Goal: Information Seeking & Learning: Learn about a topic

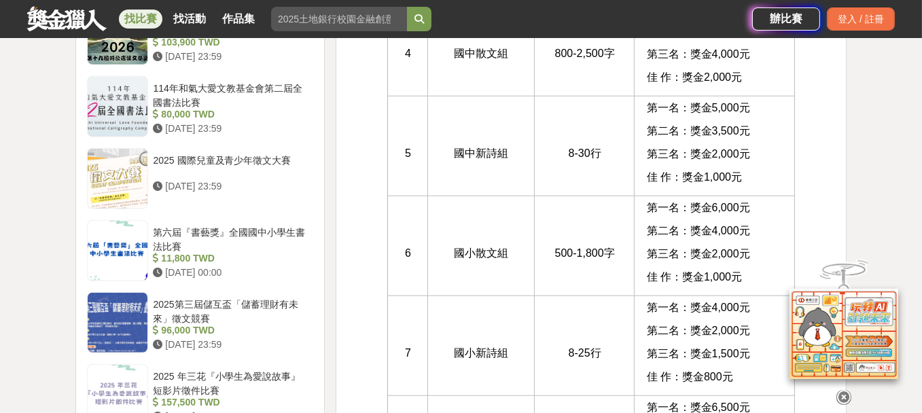
scroll to position [1387, 0]
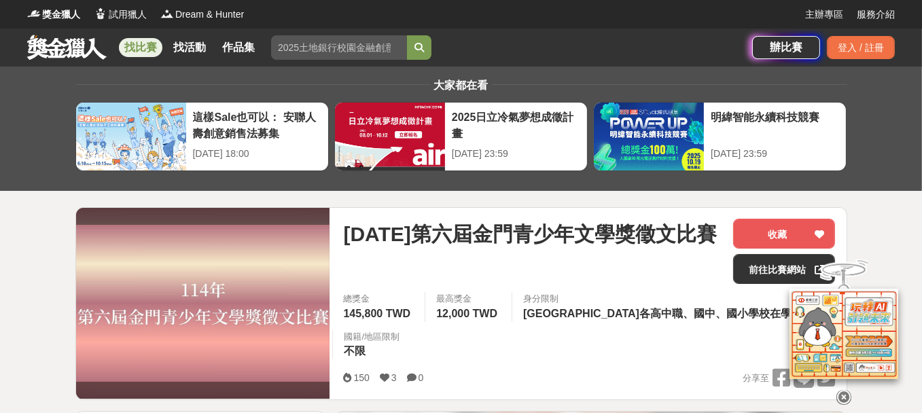
click at [141, 47] on link "找比賽" at bounding box center [141, 47] width 44 height 19
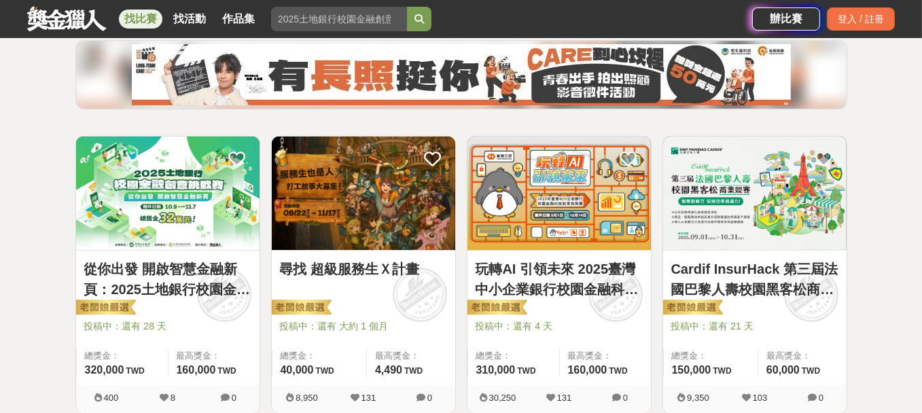
scroll to position [204, 0]
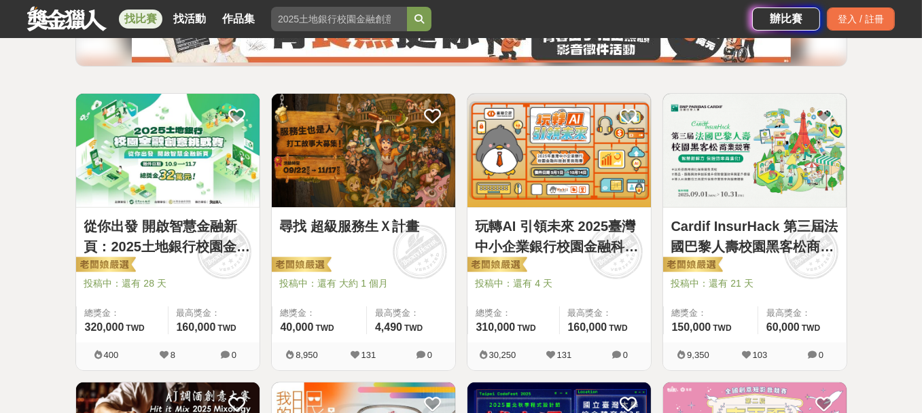
click at [349, 192] on img at bounding box center [364, 151] width 184 height 114
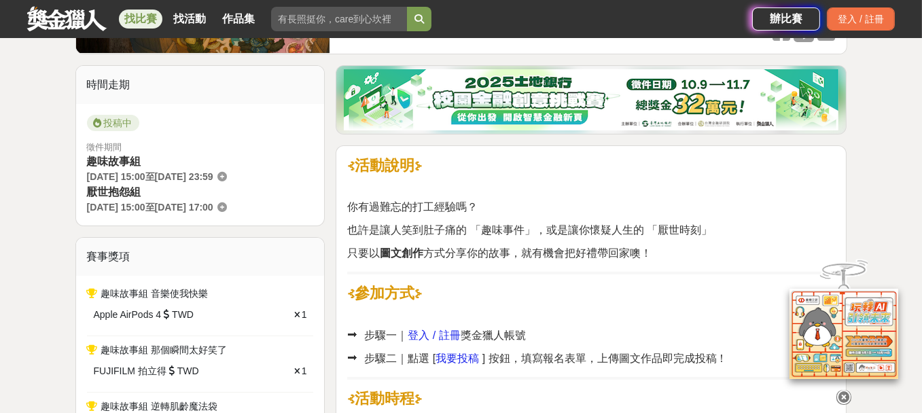
scroll to position [340, 0]
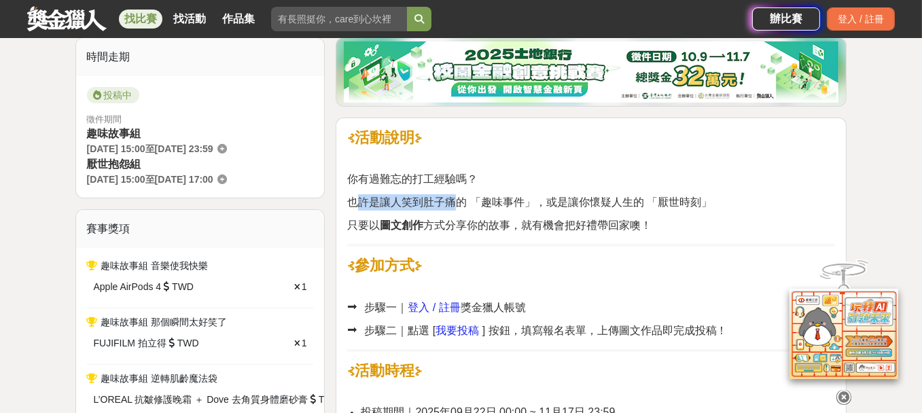
drag, startPoint x: 353, startPoint y: 188, endPoint x: 456, endPoint y: 207, distance: 104.4
click at [456, 207] on span "也許是讓人笑到肚子痛的 「趣味事件」，或是讓你懷疑人生的 「厭世時刻」" at bounding box center [529, 202] width 365 height 12
drag, startPoint x: 396, startPoint y: 219, endPoint x: 403, endPoint y: 228, distance: 11.6
click at [403, 228] on strong "圖文創作" at bounding box center [402, 226] width 44 height 12
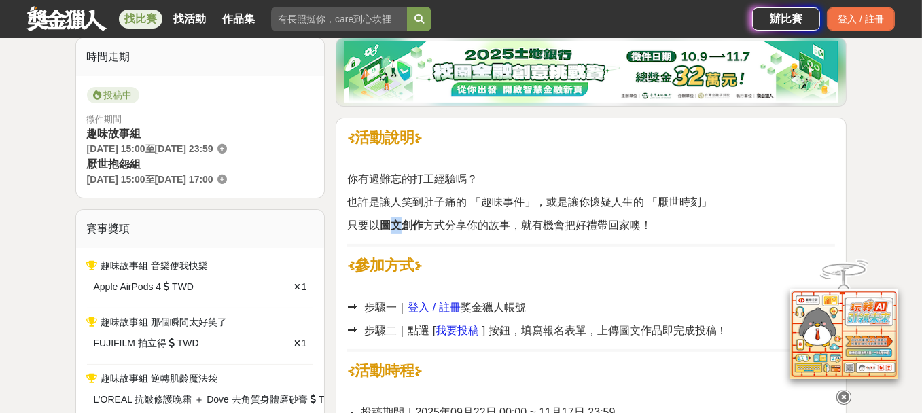
click at [403, 228] on strong "圖文創作" at bounding box center [402, 226] width 44 height 12
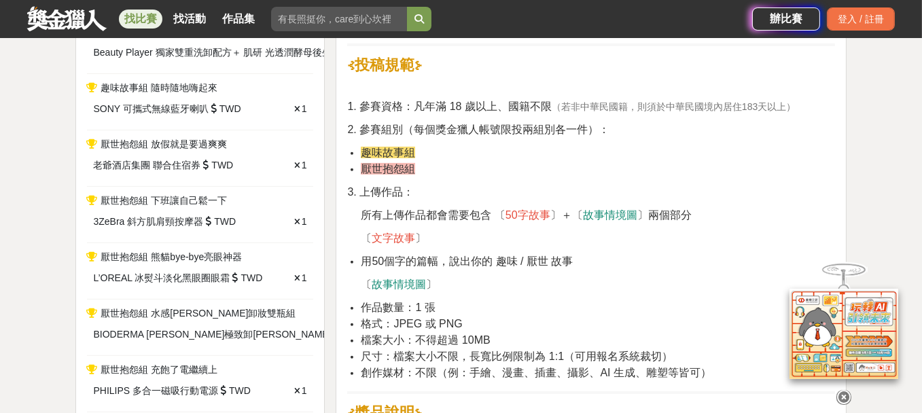
scroll to position [748, 0]
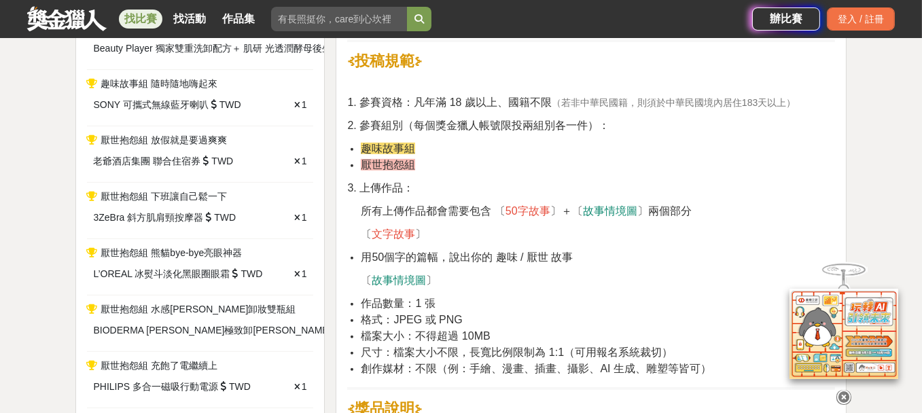
click at [384, 148] on span "趣味故事組" at bounding box center [388, 149] width 54 height 12
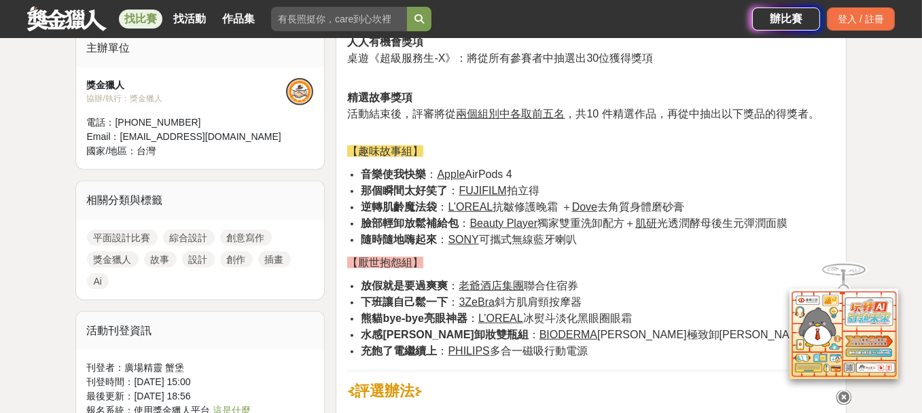
scroll to position [1156, 0]
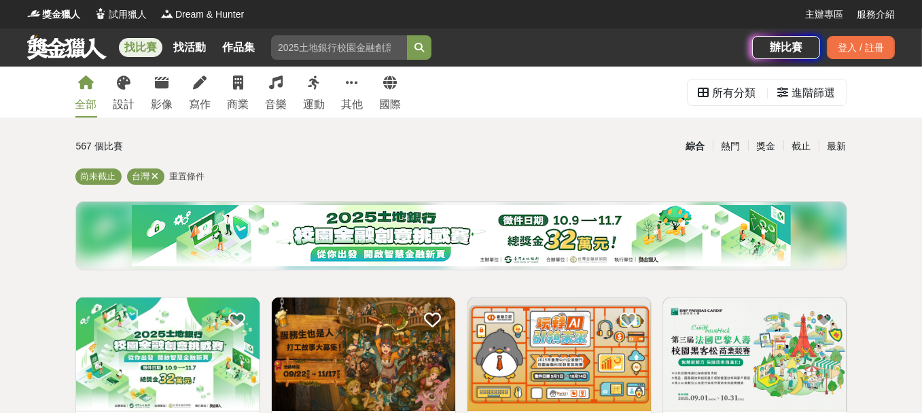
click at [181, 91] on div "全部 設計 影像 寫作 商業 音樂 運動 其他 國際" at bounding box center [238, 92] width 343 height 51
click at [194, 92] on link "寫作" at bounding box center [201, 92] width 22 height 51
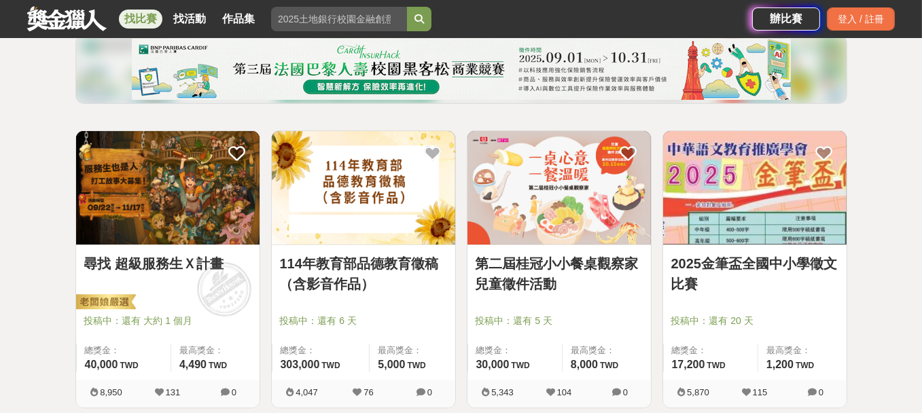
scroll to position [204, 0]
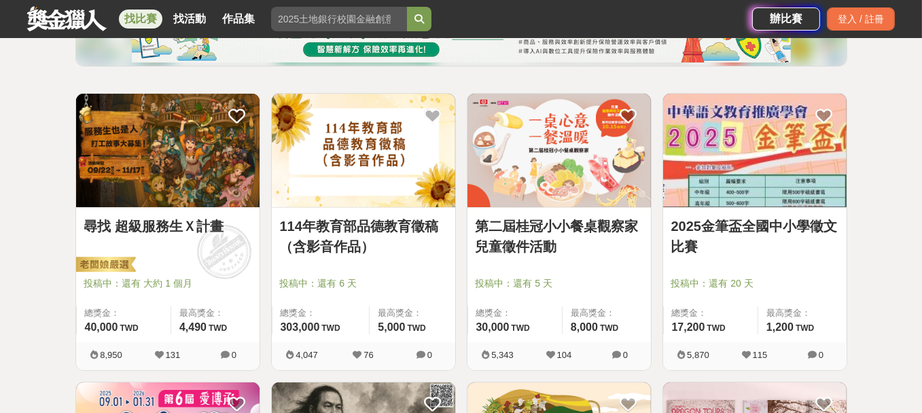
click at [527, 228] on link "第二屆桂冠小小餐桌觀察家兒童徵件活動" at bounding box center [559, 236] width 167 height 41
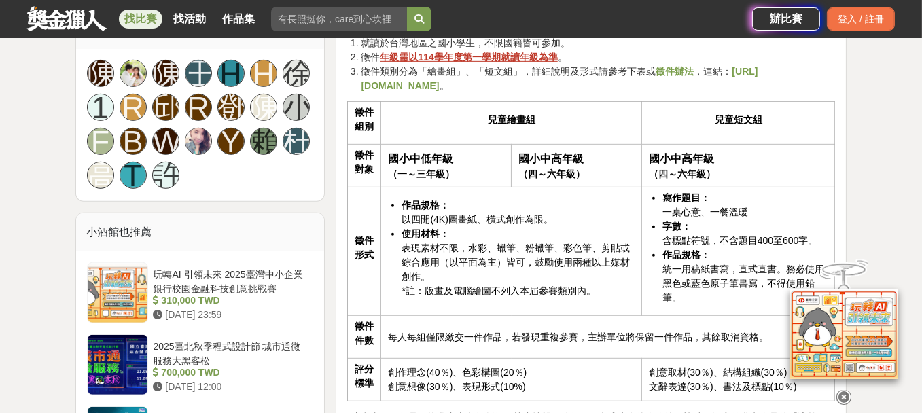
scroll to position [1020, 0]
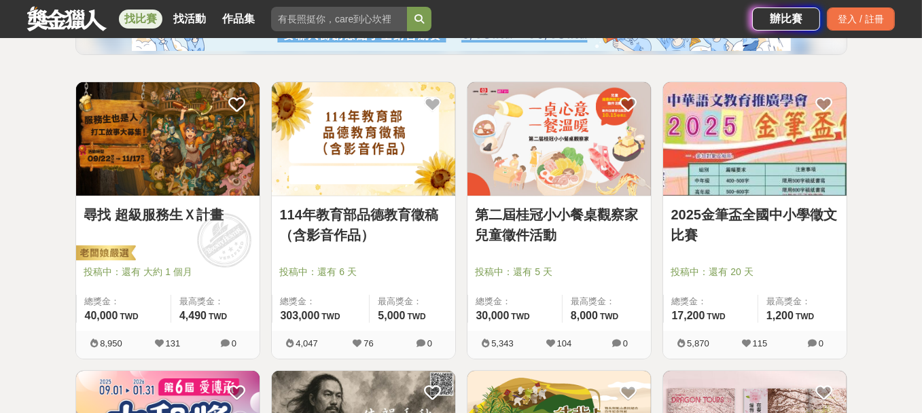
scroll to position [204, 0]
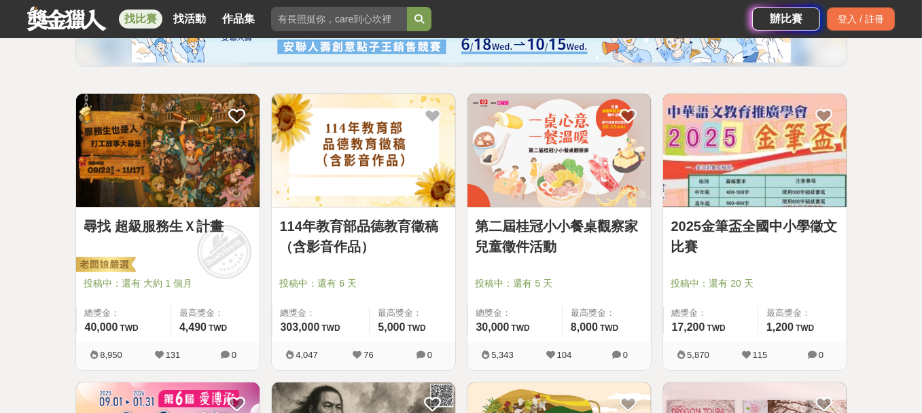
click at [795, 230] on link "2025金筆盃全國中小學徵文比賽" at bounding box center [755, 236] width 167 height 41
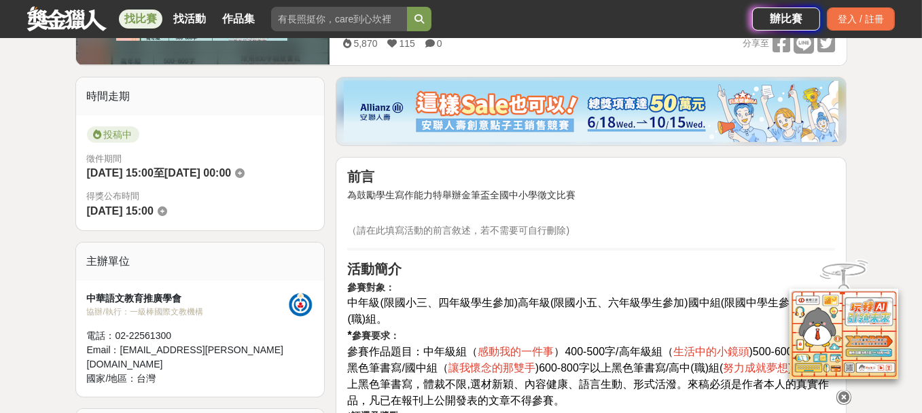
scroll to position [340, 0]
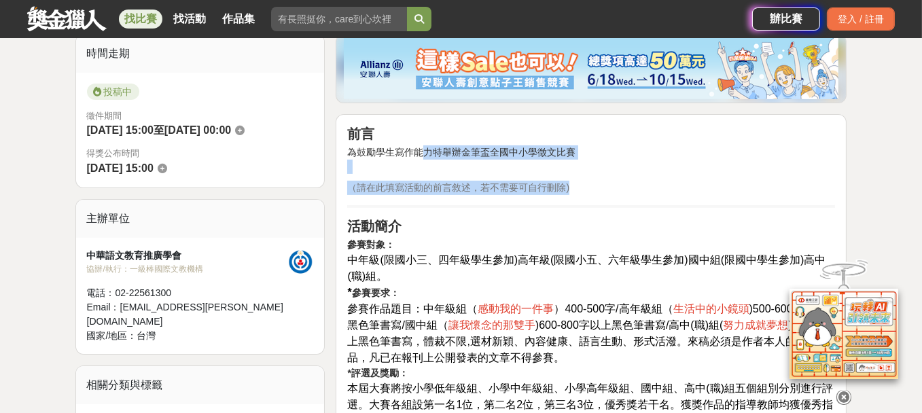
drag, startPoint x: 421, startPoint y: 157, endPoint x: 606, endPoint y: 176, distance: 186.5
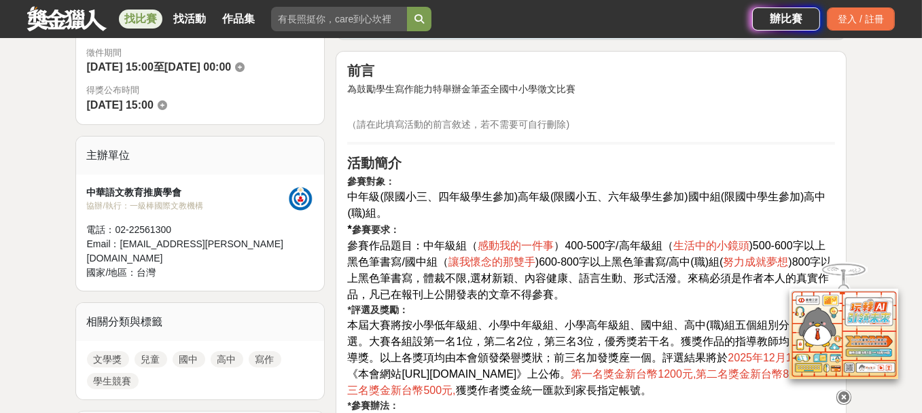
scroll to position [408, 0]
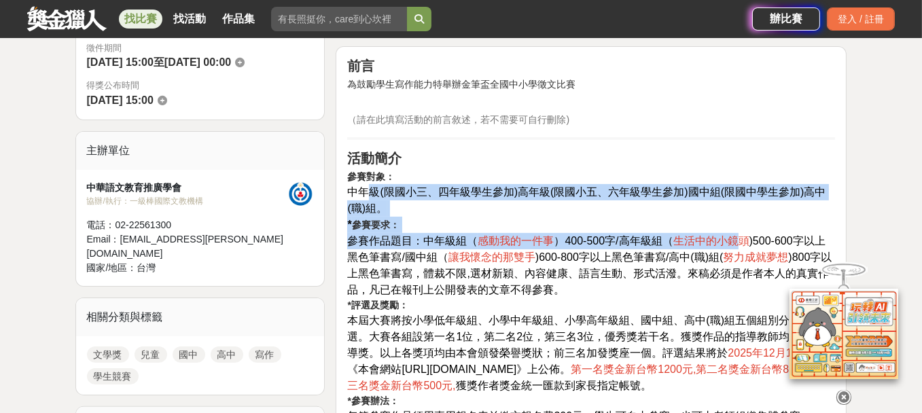
drag, startPoint x: 356, startPoint y: 193, endPoint x: 735, endPoint y: 233, distance: 381.4
click at [735, 233] on p "參賽對象： 中年級(限國小三、四年級學生參加)高年級(限國小五、六年級學生參加)國中組(限國中學生參加)高中(職)組。 * 參賽要求： 參賽作品題目：中年級組…" at bounding box center [591, 351] width 488 height 363
click at [736, 235] on span "生活中的小鏡頭" at bounding box center [712, 241] width 76 height 12
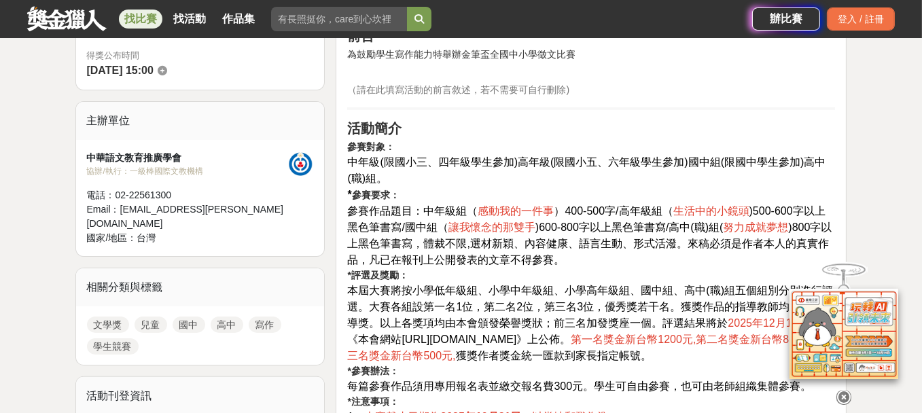
scroll to position [476, 0]
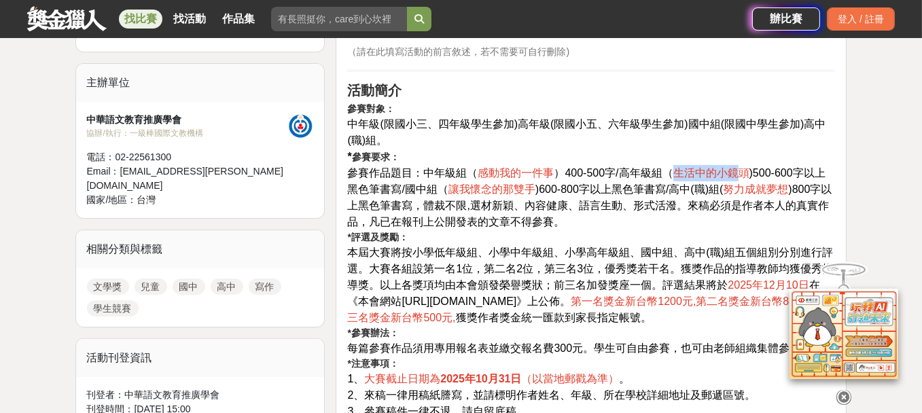
drag, startPoint x: 676, startPoint y: 173, endPoint x: 743, endPoint y: 173, distance: 67.3
click at [743, 173] on span "生活中的小鏡頭" at bounding box center [712, 173] width 76 height 12
click at [731, 171] on span "生活中的小鏡頭" at bounding box center [712, 173] width 76 height 12
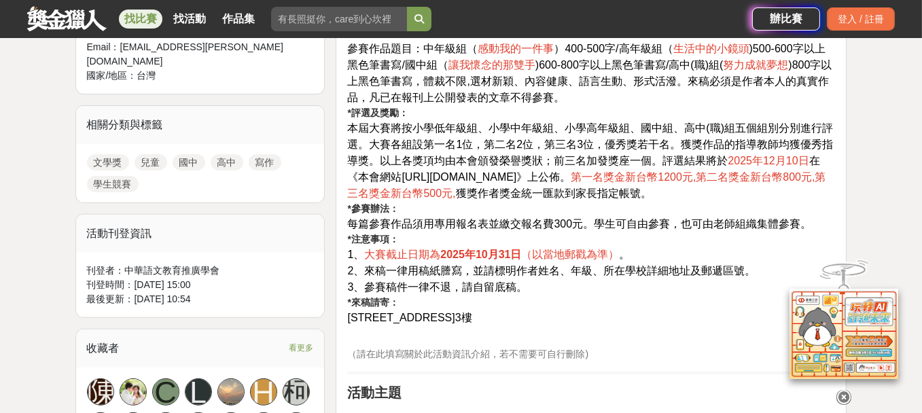
scroll to position [612, 0]
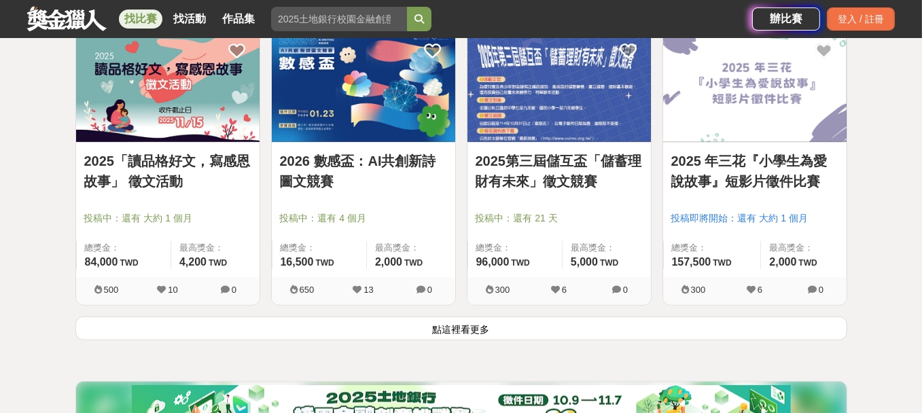
scroll to position [1699, 0]
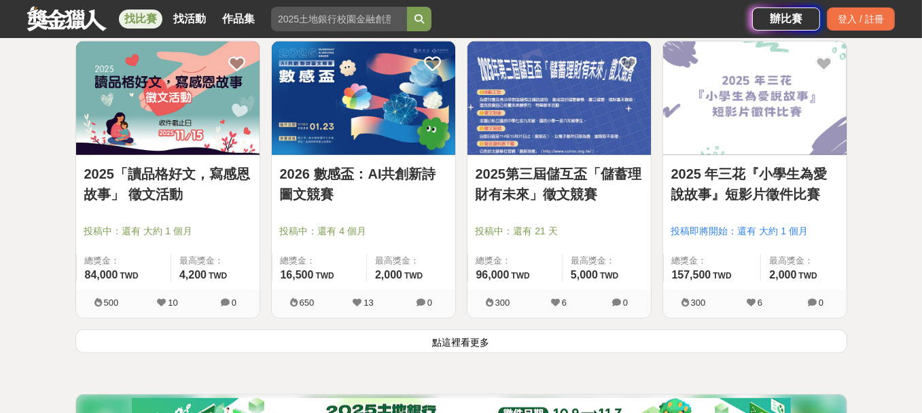
click at [474, 339] on button "點這裡看更多" at bounding box center [461, 342] width 772 height 24
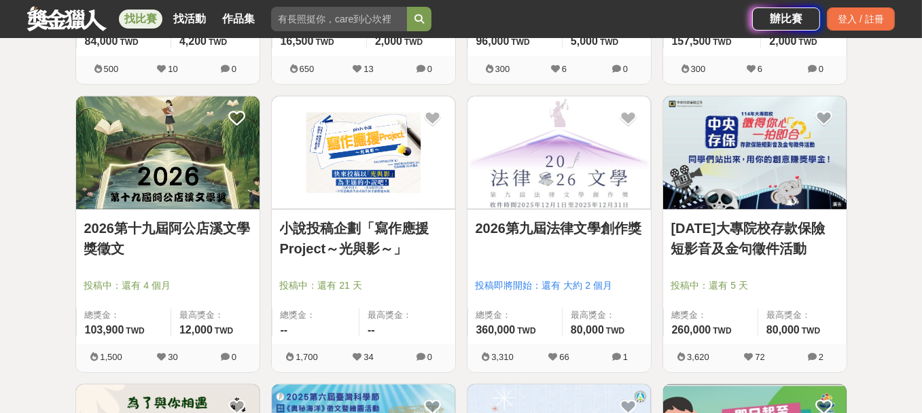
scroll to position [1971, 0]
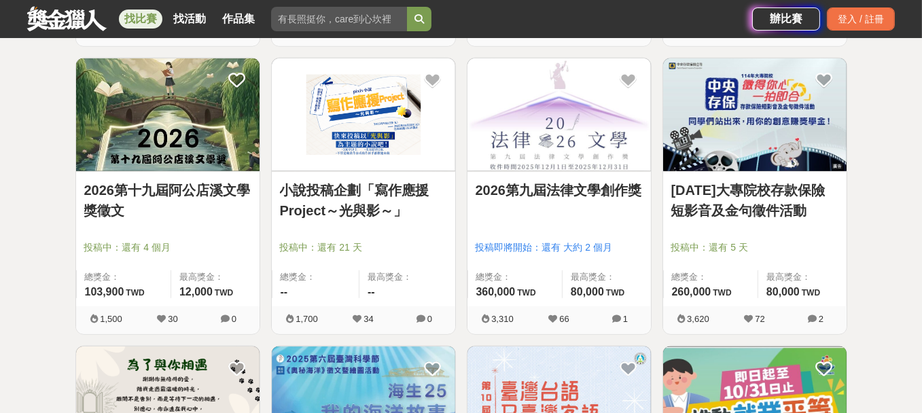
drag, startPoint x: 657, startPoint y: 58, endPoint x: 905, endPoint y: 319, distance: 360.1
click at [905, 319] on div "全部 設計 影像 寫作 商業 音樂 運動 其他 國際 所有分類 進階篩選 50 個比賽 綜合 熱門 獎金 截止 最新 文學獎 創意寫作 尚未截止 台灣 重置條…" at bounding box center [461, 39] width 922 height 3889
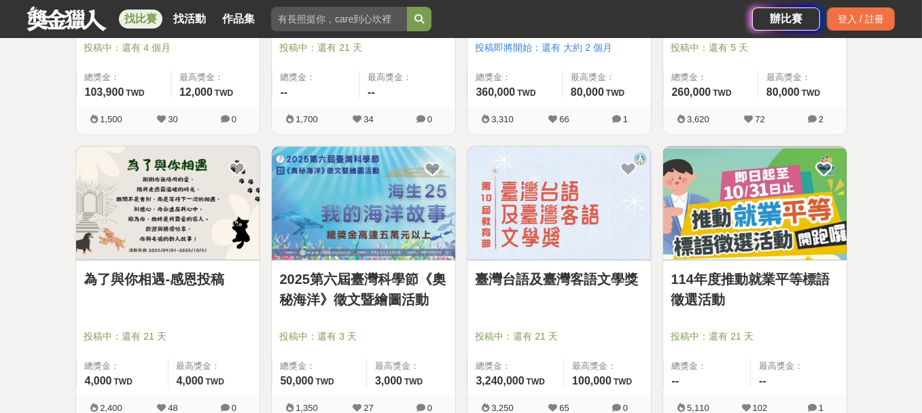
scroll to position [2175, 0]
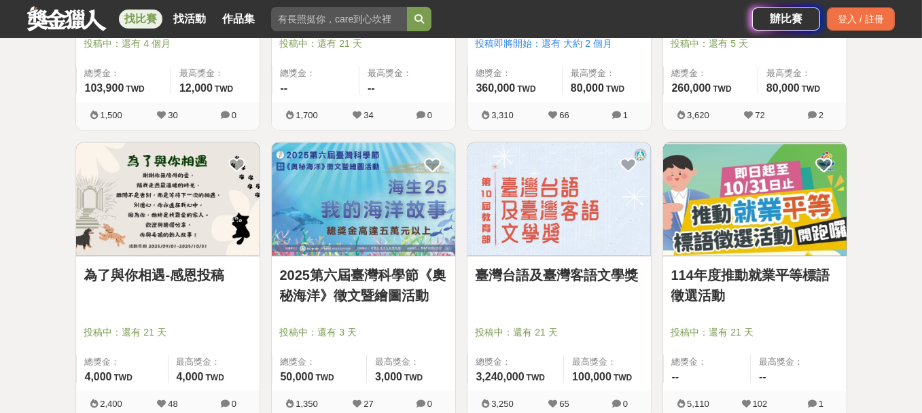
click at [173, 275] on link "為了與你相遇-感恩投稿" at bounding box center [167, 275] width 167 height 20
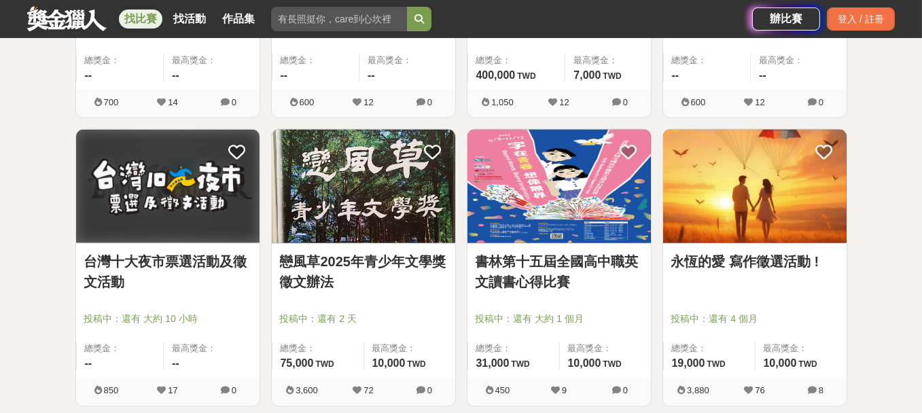
scroll to position [3059, 0]
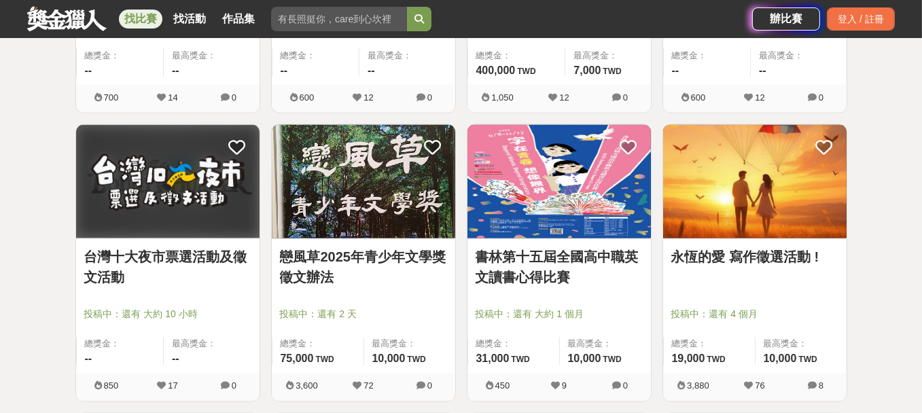
click at [738, 249] on link "永恆的愛 寫作徵選活動 !" at bounding box center [755, 257] width 167 height 20
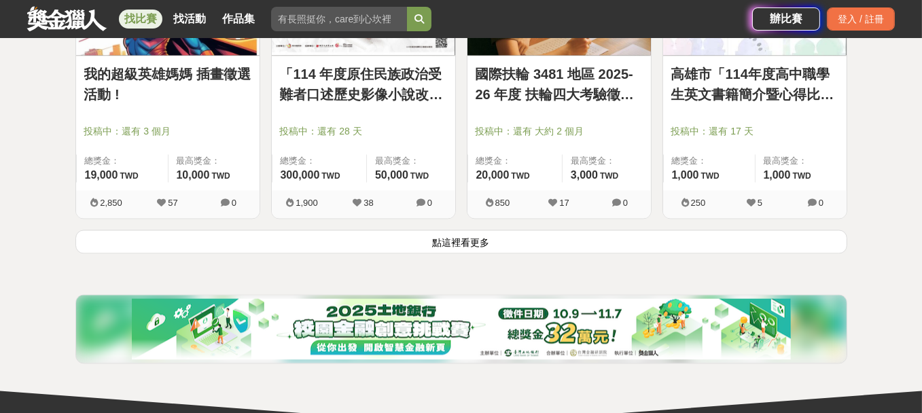
scroll to position [3535, 0]
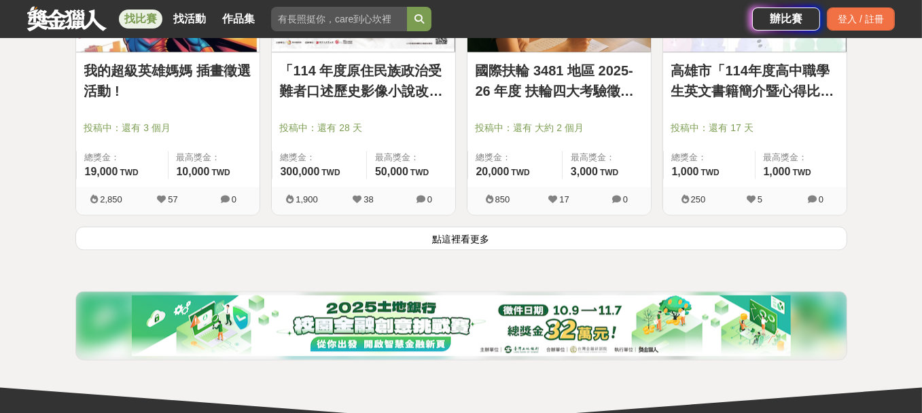
click at [556, 230] on button "點這裡看更多" at bounding box center [461, 238] width 772 height 24
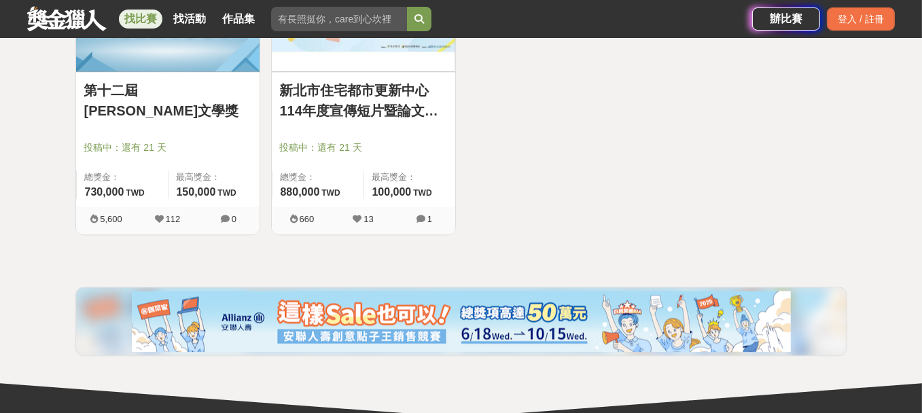
scroll to position [3807, 0]
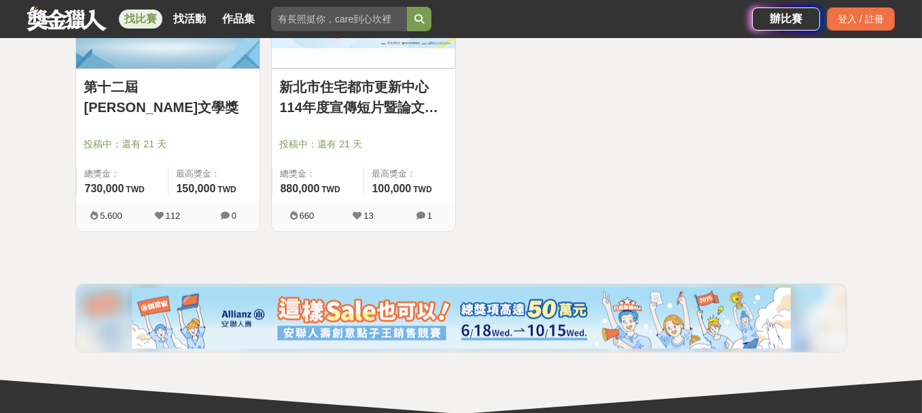
click at [221, 81] on link "第十二屆楊牧文學獎" at bounding box center [167, 97] width 167 height 41
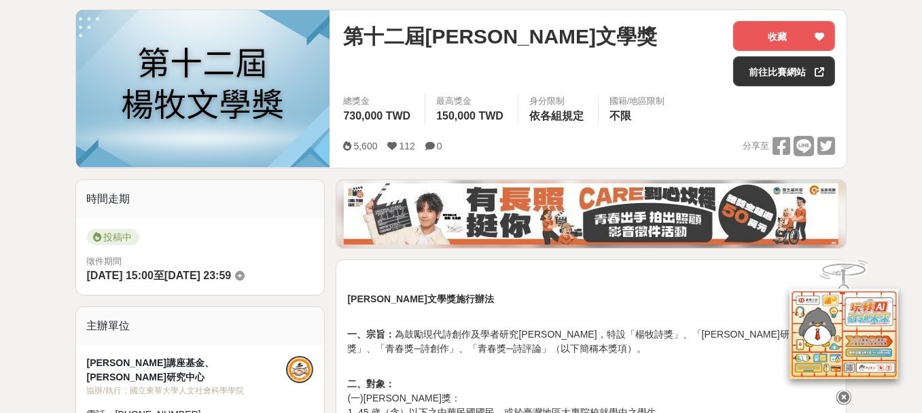
scroll to position [204, 0]
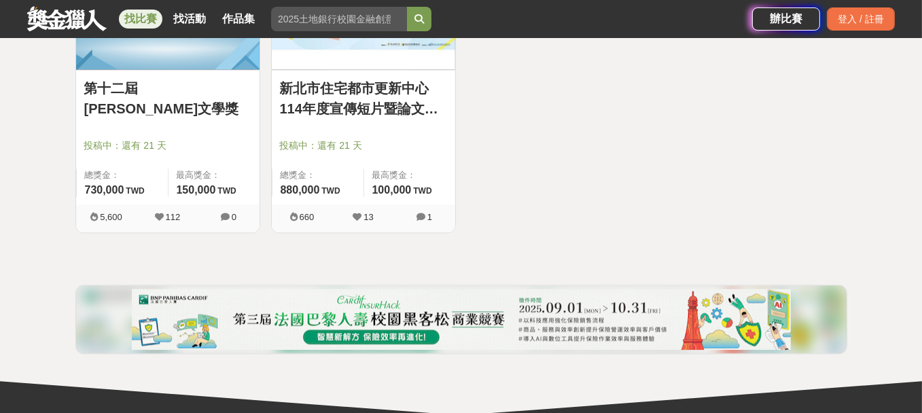
scroll to position [3465, 0]
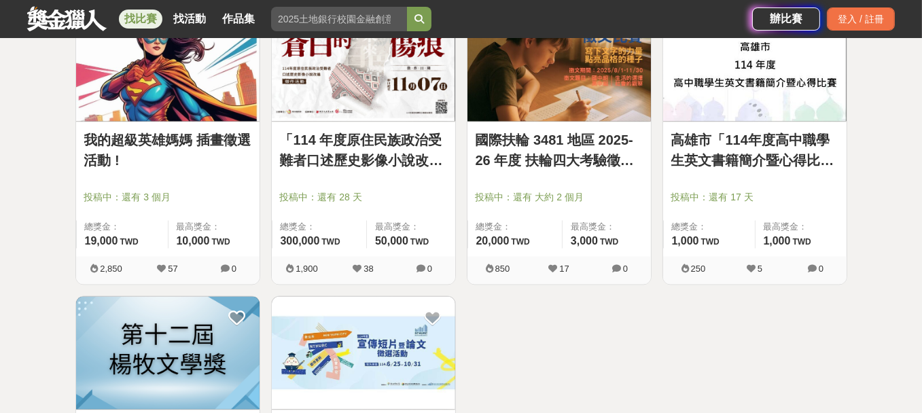
drag, startPoint x: 921, startPoint y: 335, endPoint x: 931, endPoint y: 259, distance: 76.8
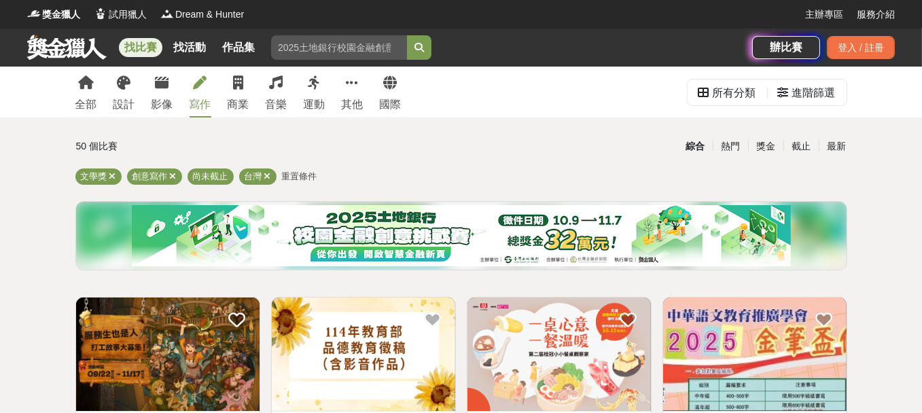
scroll to position [272, 0]
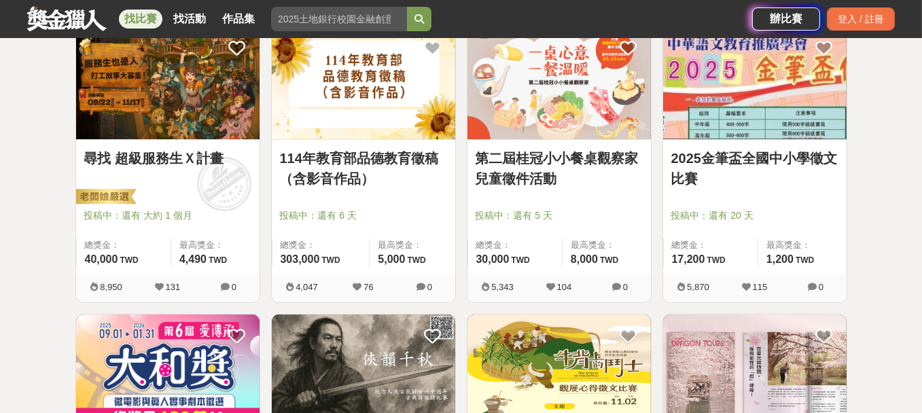
click at [392, 194] on div at bounding box center [367, 196] width 175 height 16
click at [389, 157] on link "114年教育部品德教育徵稿（含影音作品）" at bounding box center [363, 168] width 167 height 41
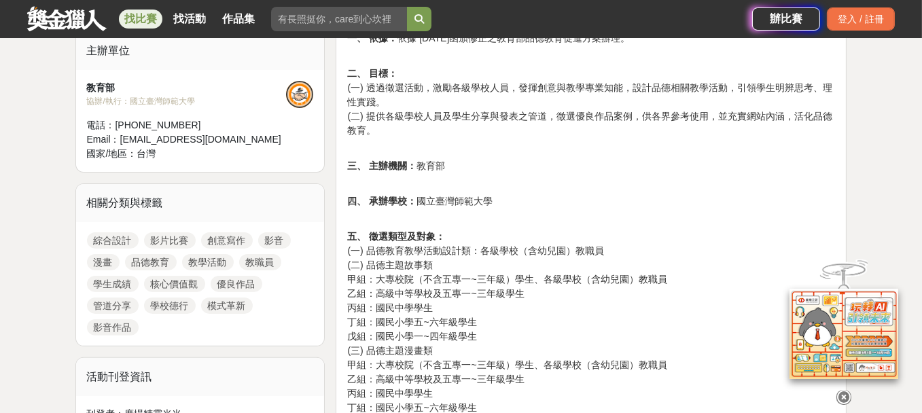
scroll to position [476, 0]
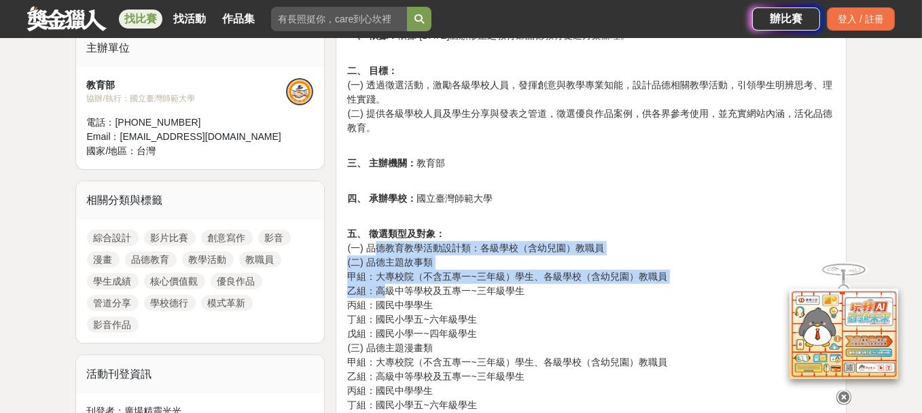
drag, startPoint x: 377, startPoint y: 247, endPoint x: 383, endPoint y: 295, distance: 48.0
click at [383, 295] on p "五、 徵選類型及對象： (一) 品德教育教學活動設計類：各級學校（含幼兒園）教職員 (二) 品德主題故事類 甲組：大專校院（不含五專一~三年級）學生、各級學校…" at bounding box center [591, 363] width 488 height 300
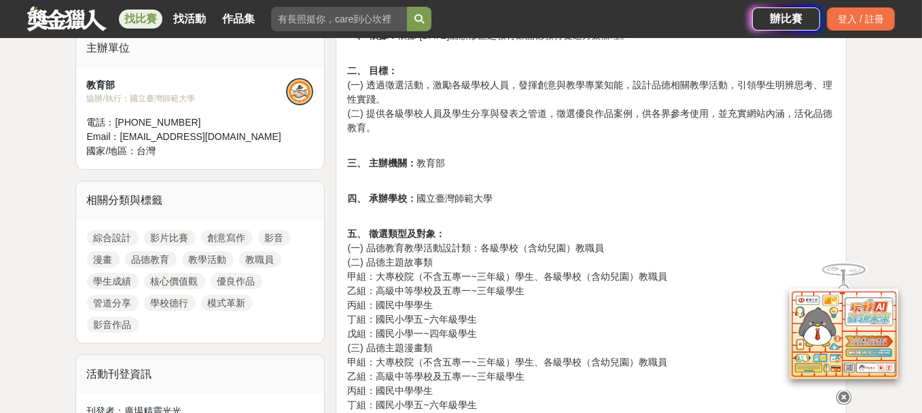
click at [382, 275] on p "五、 徵選類型及對象： (一) 品德教育教學活動設計類：各級學校（含幼兒園）教職員 (二) 品德主題故事類 甲組：大專校院（不含五專一~三年級）學生、各級學校…" at bounding box center [591, 363] width 488 height 300
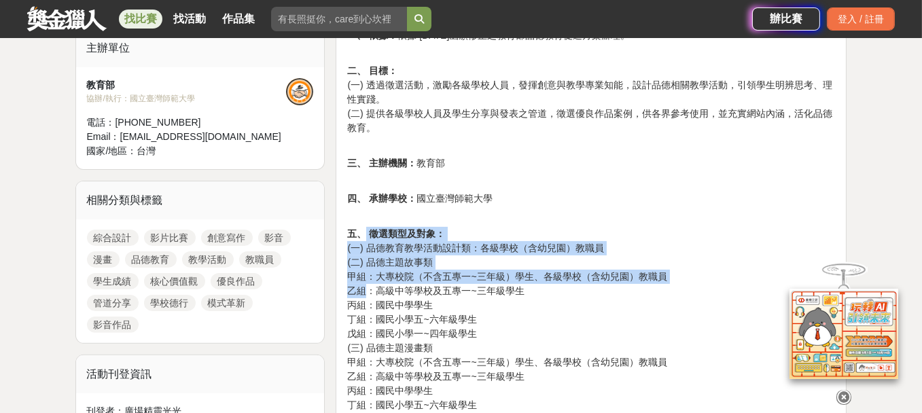
drag, startPoint x: 365, startPoint y: 268, endPoint x: 363, endPoint y: 290, distance: 22.5
click at [363, 290] on p "五、 徵選類型及對象： (一) 品德教育教學活動設計類：各級學校（含幼兒園）教職員 (二) 品德主題故事類 甲組：大專校院（不含五專一~三年級）學生、各級學校…" at bounding box center [591, 363] width 488 height 300
click at [362, 290] on p "五、 徵選類型及對象： (一) 品德教育教學活動設計類：各級學校（含幼兒園）教職員 (二) 品德主題故事類 甲組：大專校院（不含五專一~三年級）學生、各級學校…" at bounding box center [591, 363] width 488 height 300
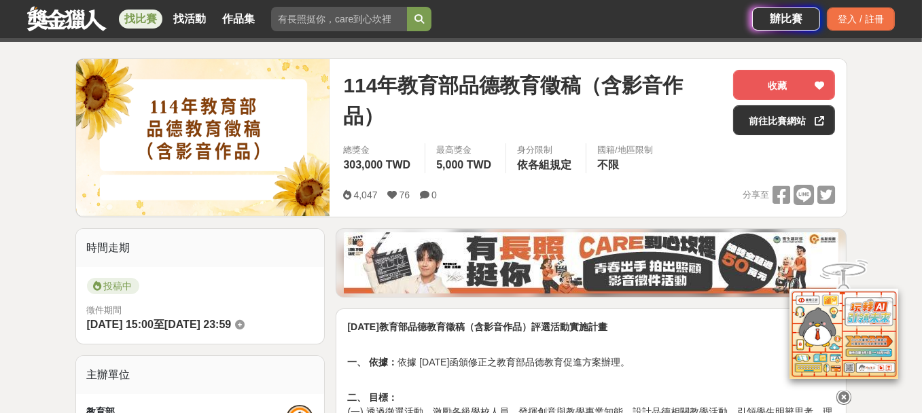
scroll to position [0, 0]
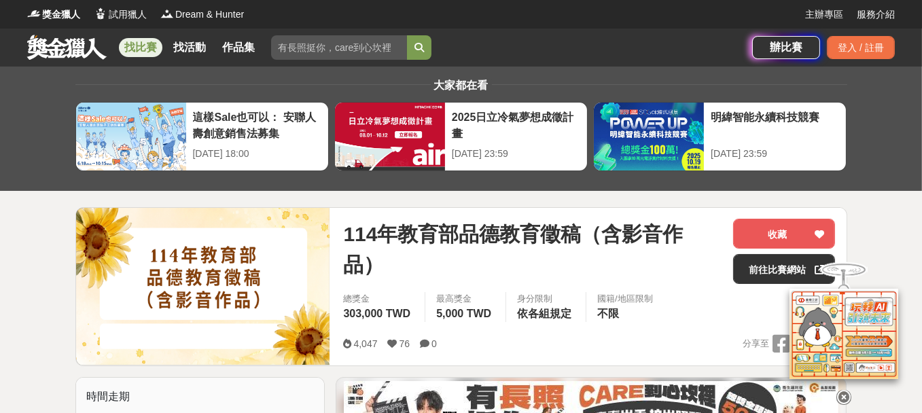
click at [63, 39] on link at bounding box center [67, 47] width 82 height 26
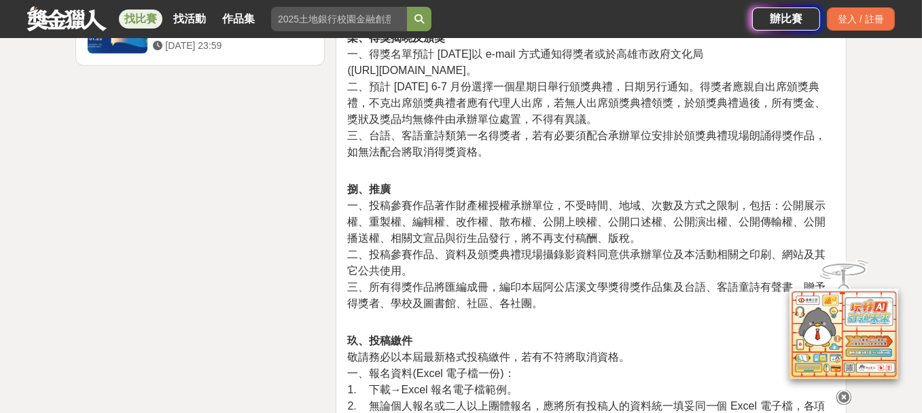
scroll to position [2039, 0]
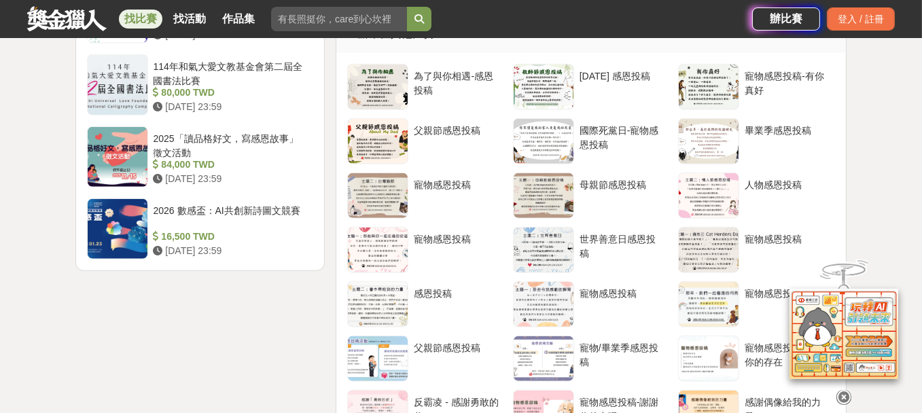
scroll to position [1903, 0]
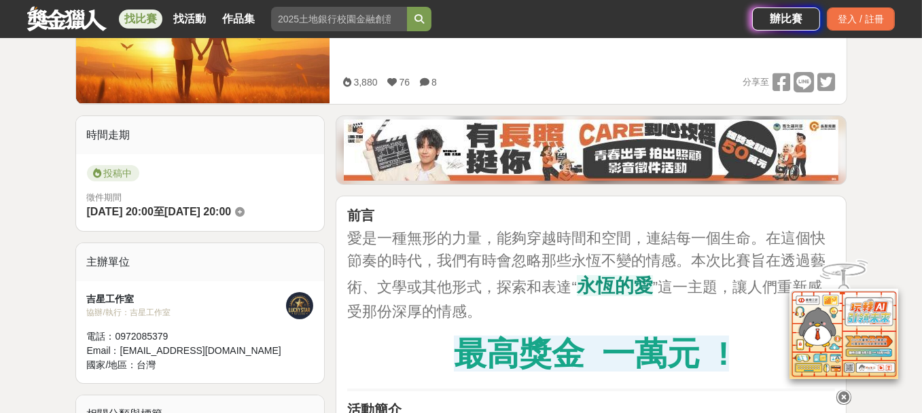
scroll to position [340, 0]
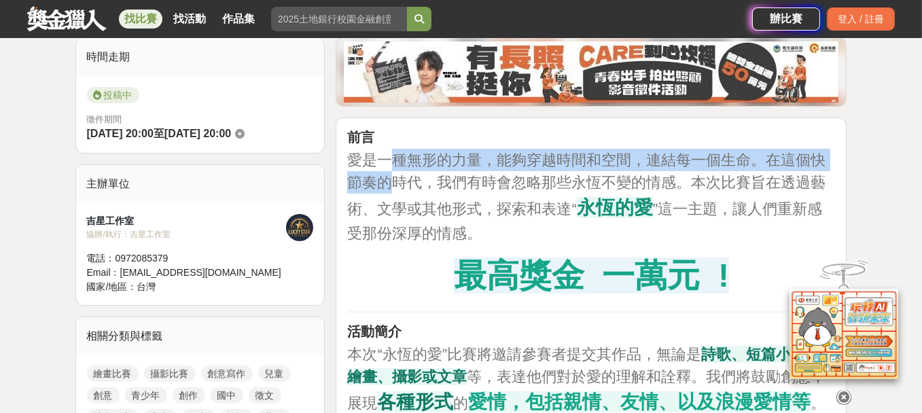
drag, startPoint x: 392, startPoint y: 147, endPoint x: 393, endPoint y: 183, distance: 36.0
click at [393, 183] on span "愛是一種無形的力量，能夠穿越時間和空間，連結每一個生命。在這個快節奏的時代，我們有時會忽略那些永恆不變的情感。本次比賽旨在透過藝術、文學或其他形式，探索和表達“" at bounding box center [586, 185] width 479 height 66
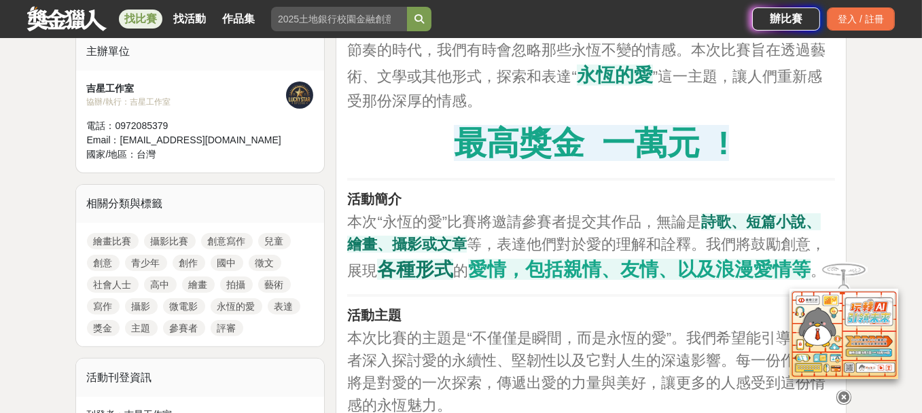
scroll to position [476, 0]
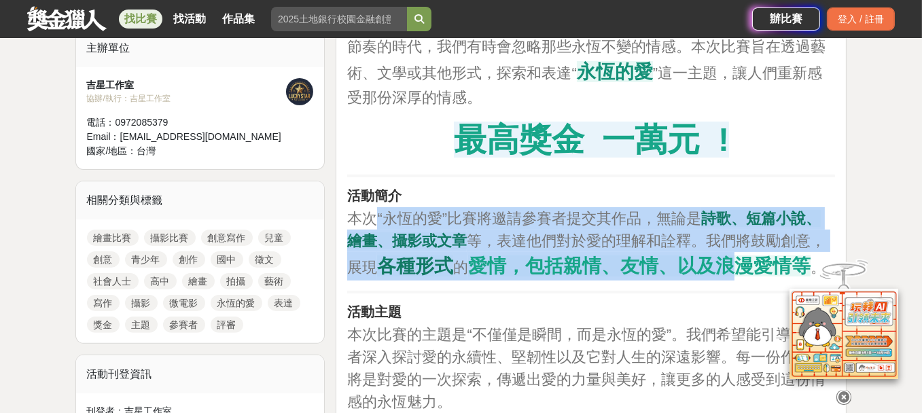
drag, startPoint x: 379, startPoint y: 220, endPoint x: 771, endPoint y: 258, distance: 394.1
click at [771, 258] on p "本次“永恆的愛”比賽將邀請參賽者提交其作品，無論是 詩歌、短篇小說、繪畫、攝影或文章 等，表達他們對於愛的理解和詮釋。我們將鼓勵創意，展現 各種形式 的 愛情…" at bounding box center [591, 243] width 488 height 73
click at [707, 278] on p "本次“永恆的愛”比賽將邀請參賽者提交其作品，無論是 詩歌、短篇小說、繪畫、攝影或文章 等，表達他們對於愛的理解和詮釋。我們將鼓勵創意，展現 各種形式 的 愛情…" at bounding box center [591, 243] width 488 height 73
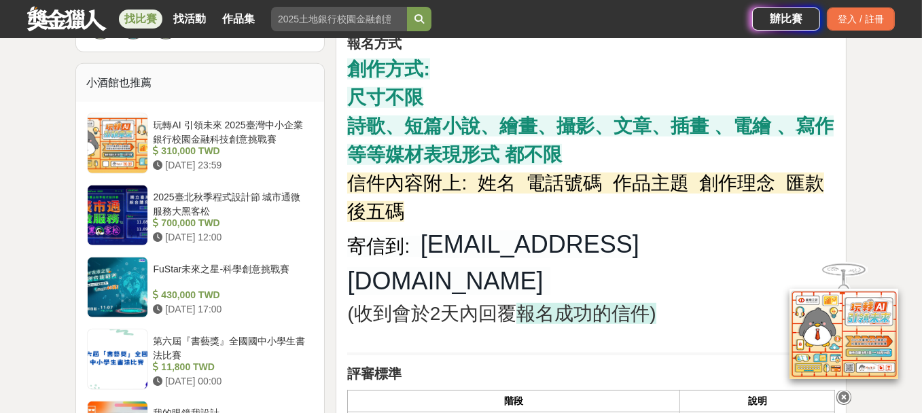
scroll to position [1088, 0]
